Goal: Information Seeking & Learning: Learn about a topic

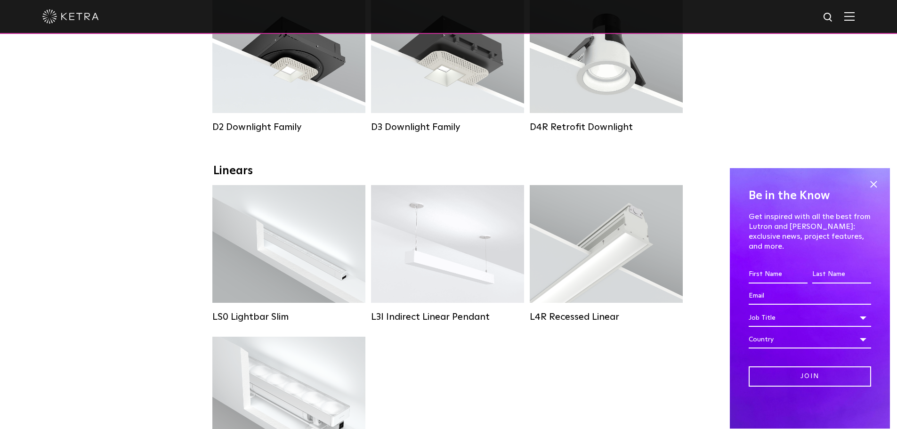
scroll to position [235, 0]
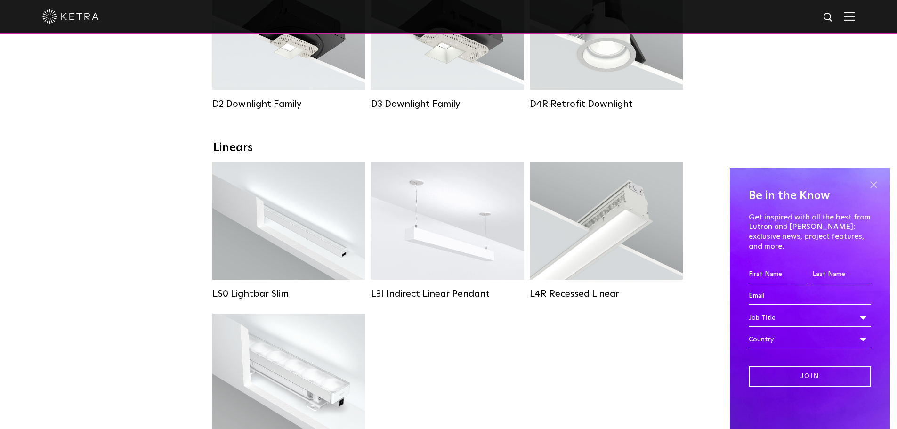
click at [874, 192] on span at bounding box center [873, 184] width 14 height 14
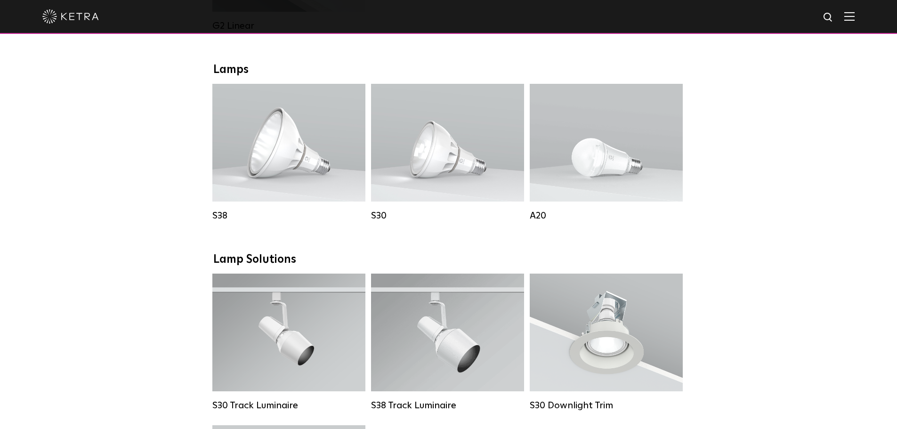
scroll to position [659, 0]
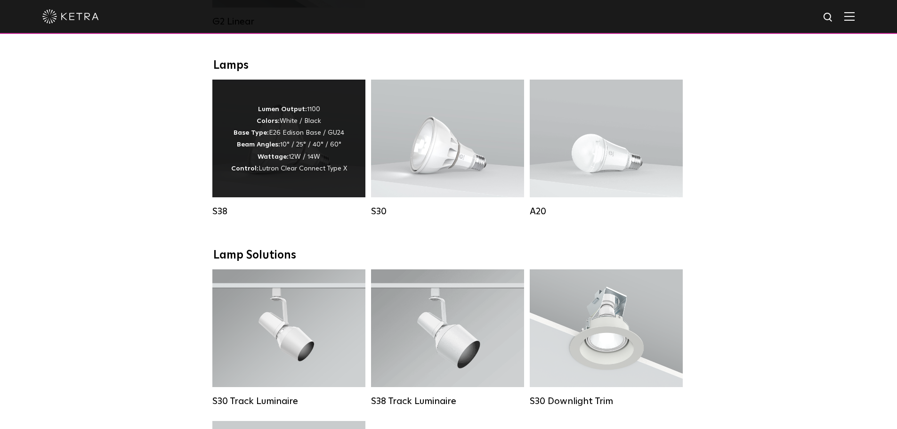
click at [283, 156] on p "Lumen Output: 1100 Colors: White / Black Base Type: E26 Edison Base / GU24 Beam…" at bounding box center [289, 139] width 116 height 71
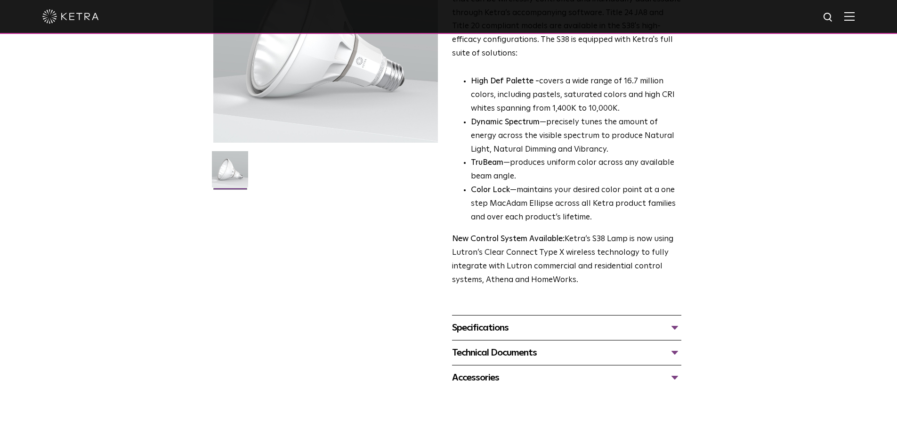
scroll to position [235, 0]
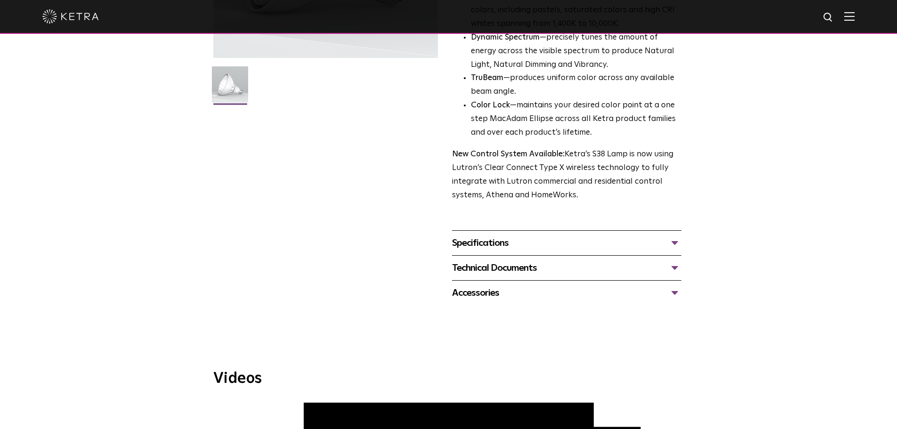
click at [656, 241] on div "Specifications" at bounding box center [566, 242] width 229 height 15
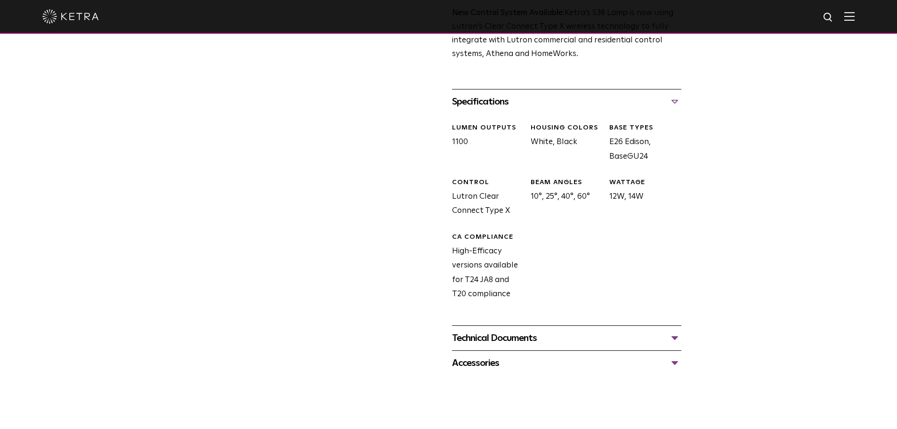
click at [499, 336] on div "Technical Documents" at bounding box center [566, 338] width 229 height 15
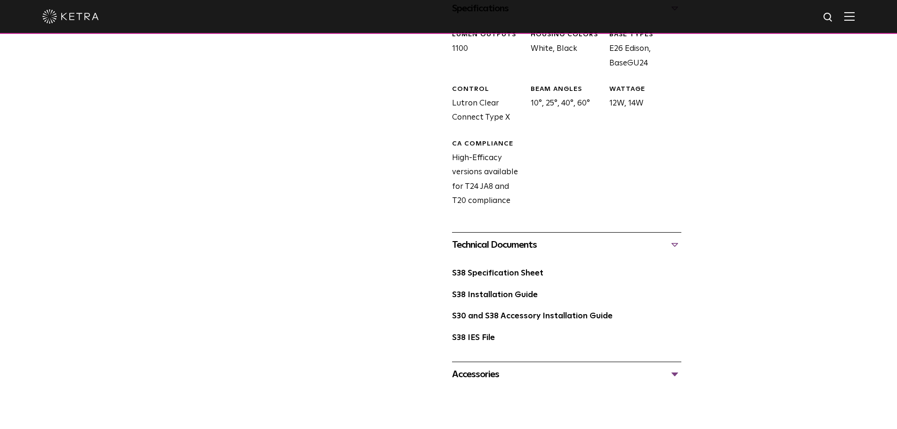
scroll to position [471, 0]
click at [479, 276] on link "S38 Specification Sheet" at bounding box center [497, 272] width 91 height 8
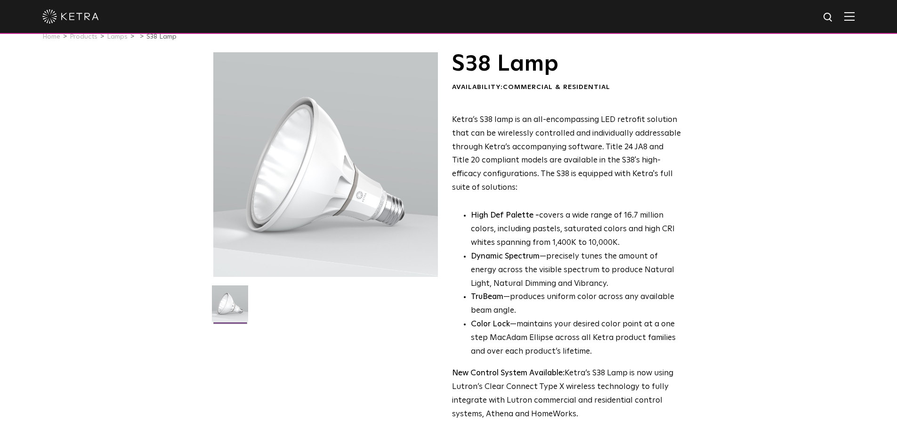
scroll to position [0, 0]
